Goal: Find specific page/section: Find specific page/section

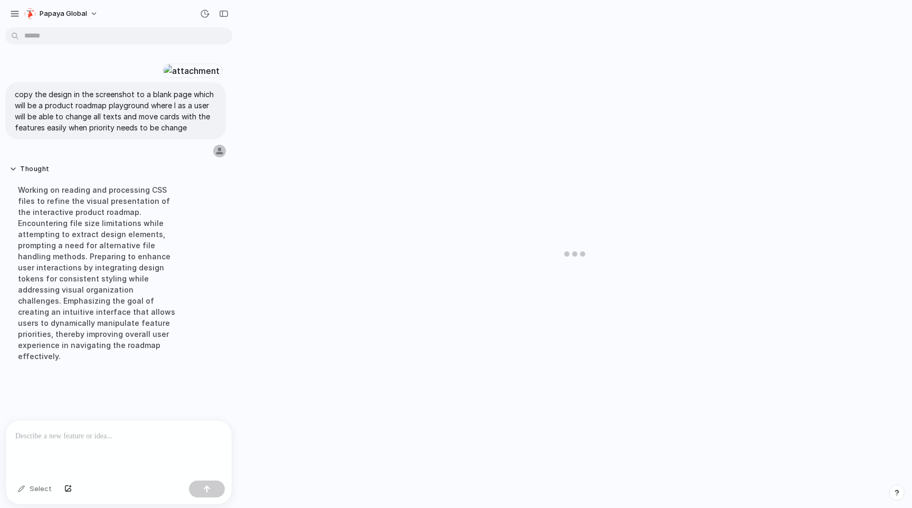
scroll to position [28, 0]
